Goal: Find specific page/section: Find specific page/section

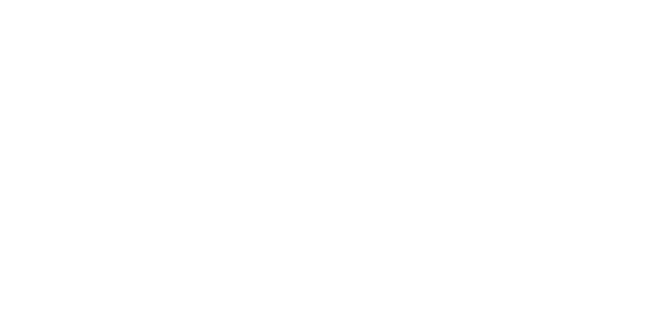
select select "Song"
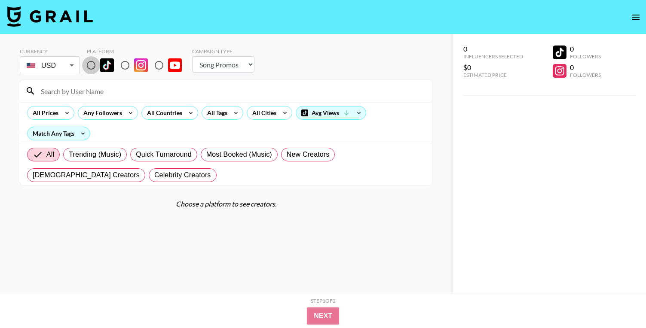
click at [89, 62] on input "radio" at bounding box center [91, 65] width 18 height 18
radio input "true"
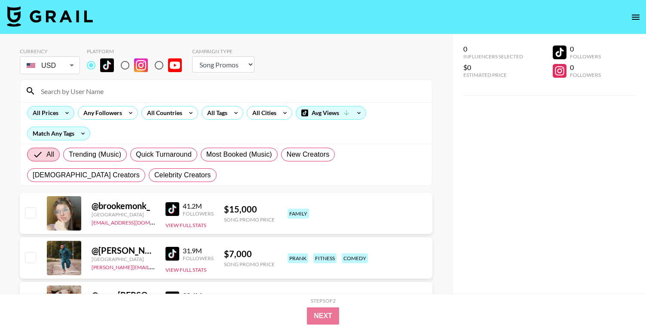
click at [62, 114] on icon at bounding box center [67, 113] width 14 height 13
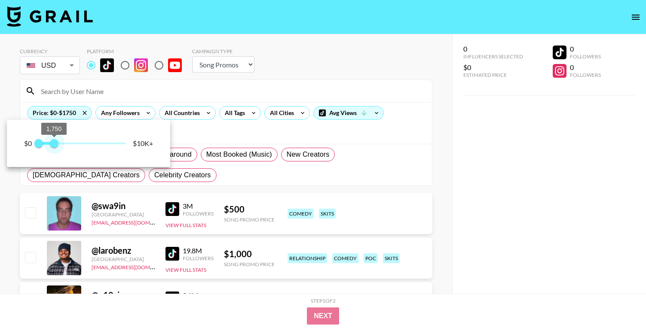
type input "1500"
drag, startPoint x: 122, startPoint y: 142, endPoint x: 55, endPoint y: 142, distance: 67.0
click at [53, 143] on span "1,500" at bounding box center [51, 143] width 9 height 9
click at [396, 48] on div at bounding box center [323, 164] width 646 height 328
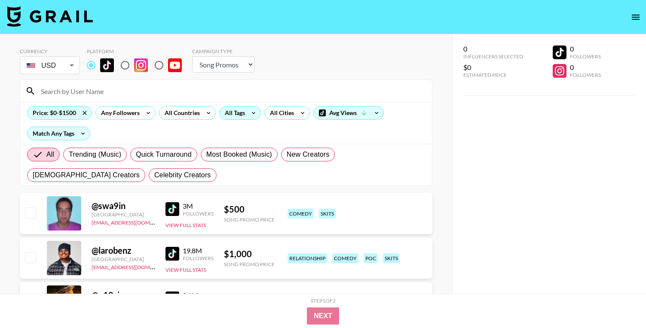
click at [244, 112] on div "All Tags" at bounding box center [233, 113] width 27 height 13
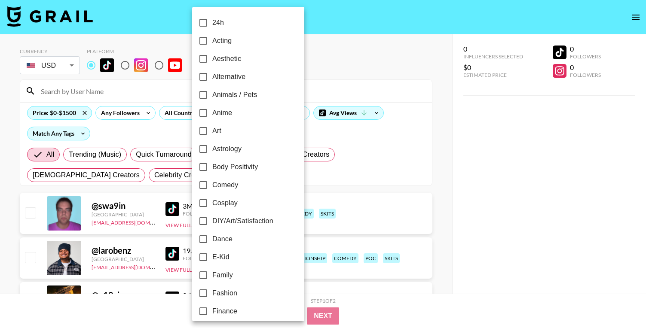
click at [217, 189] on span "Comedy" at bounding box center [225, 185] width 26 height 10
click at [212, 189] on input "Comedy" at bounding box center [203, 185] width 18 height 18
checkbox input "true"
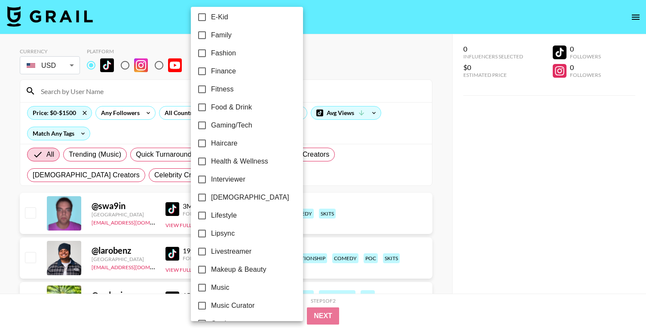
scroll to position [258, 0]
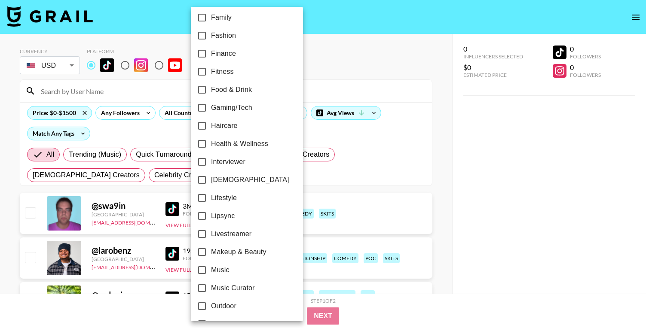
click at [223, 216] on span "Lipsync" at bounding box center [223, 216] width 24 height 10
click at [211, 216] on input "Lipsync" at bounding box center [202, 216] width 18 height 18
checkbox input "true"
click at [453, 73] on div at bounding box center [323, 164] width 646 height 328
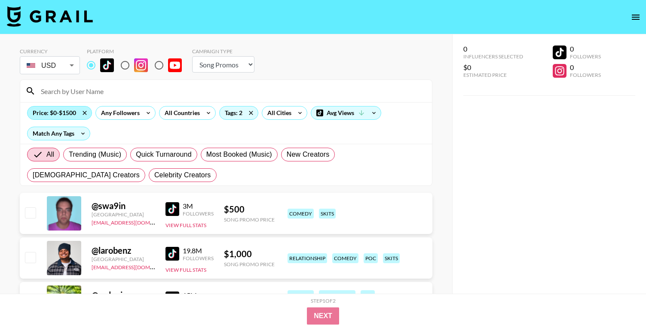
click at [62, 114] on div "Price: $0-$1500" at bounding box center [59, 113] width 64 height 13
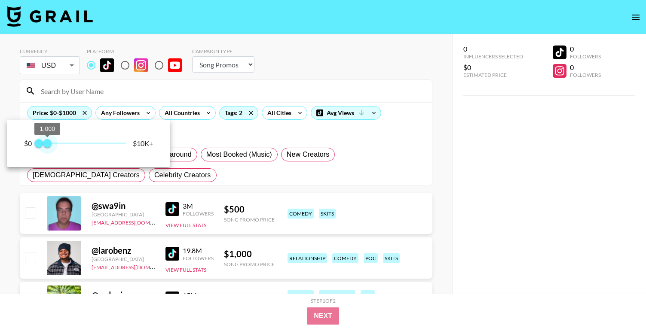
type input "750"
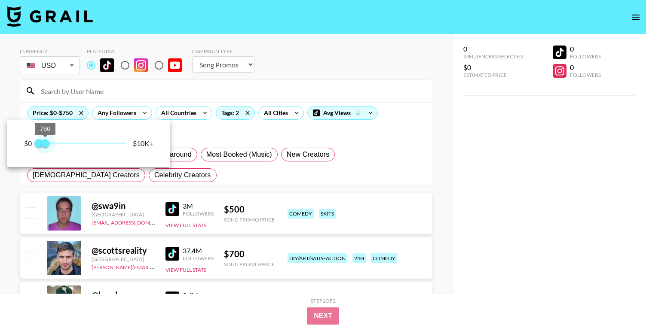
click at [46, 144] on span "750" at bounding box center [45, 143] width 9 height 9
click at [321, 61] on div at bounding box center [323, 164] width 646 height 328
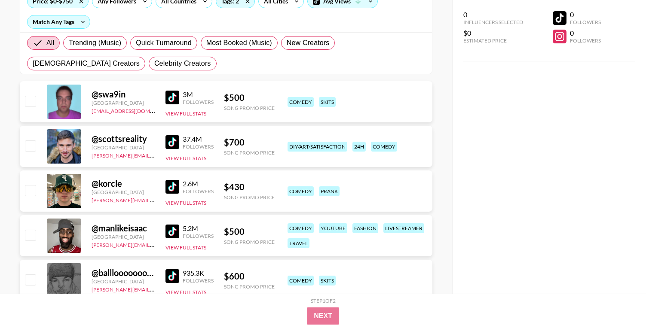
scroll to position [141, 0]
